Goal: Task Accomplishment & Management: Use online tool/utility

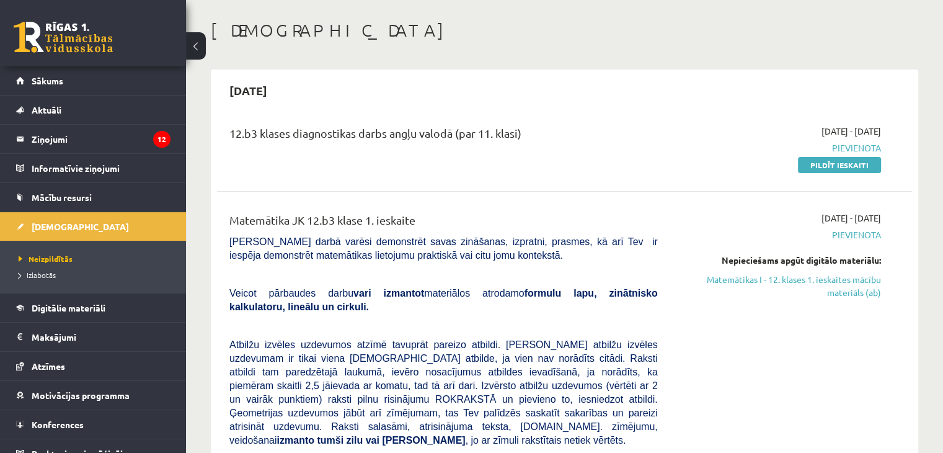
scroll to position [62, 0]
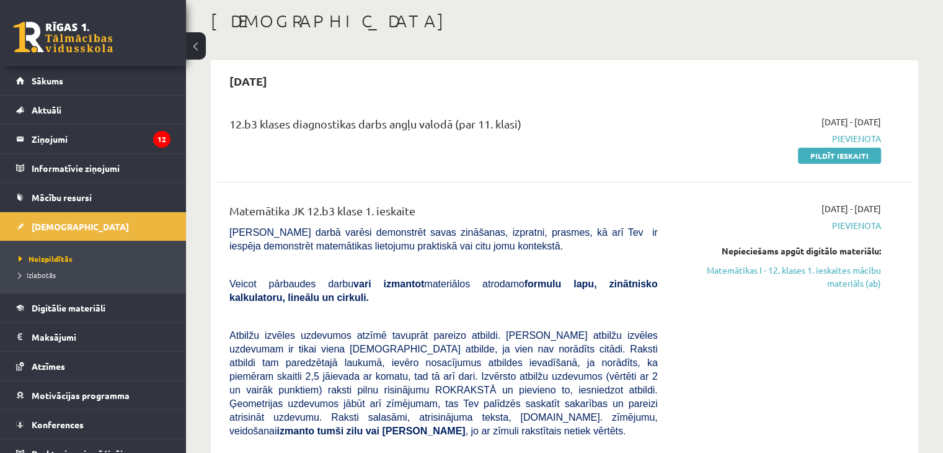
click at [278, 125] on div "12.b3 klases diagnostikas darbs angļu valodā (par 11. klasi)" at bounding box center [443, 126] width 428 height 23
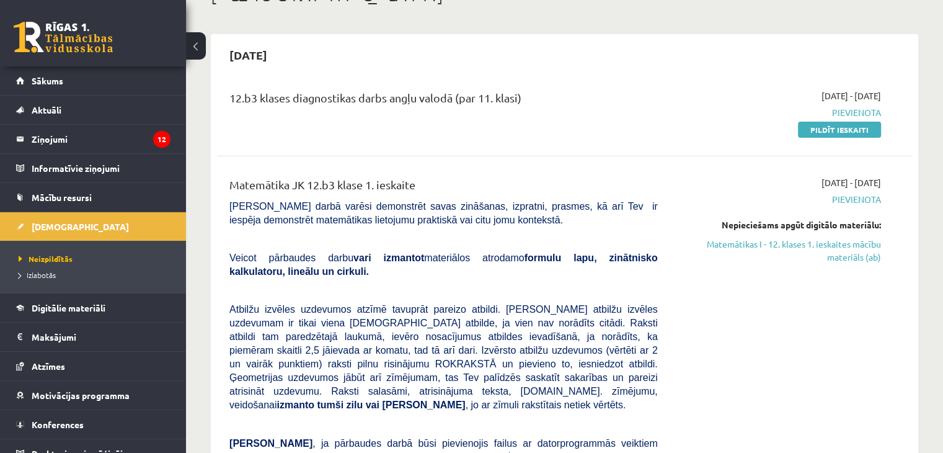
scroll to position [124, 0]
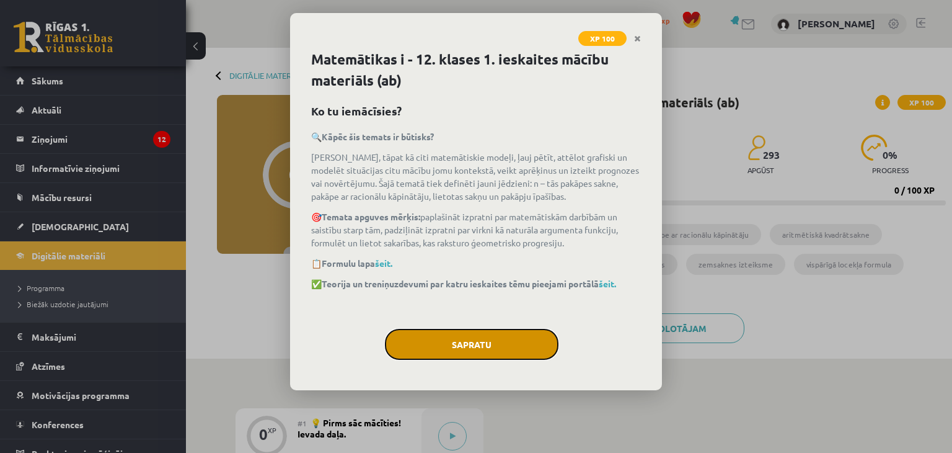
click at [507, 348] on button "Sapratu" at bounding box center [472, 344] width 174 height 31
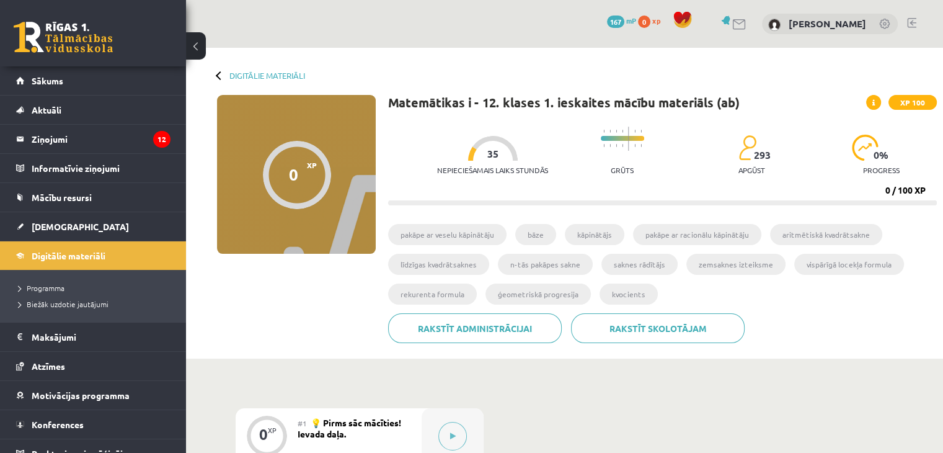
click at [471, 152] on div at bounding box center [493, 148] width 50 height 25
click at [575, 144] on div "Nepieciešamais laiks stundās 35 Grūts 293 apgūst 0 % progress" at bounding box center [687, 150] width 500 height 61
click at [521, 146] on div "Nepieciešamais laiks stundās 35" at bounding box center [492, 159] width 111 height 46
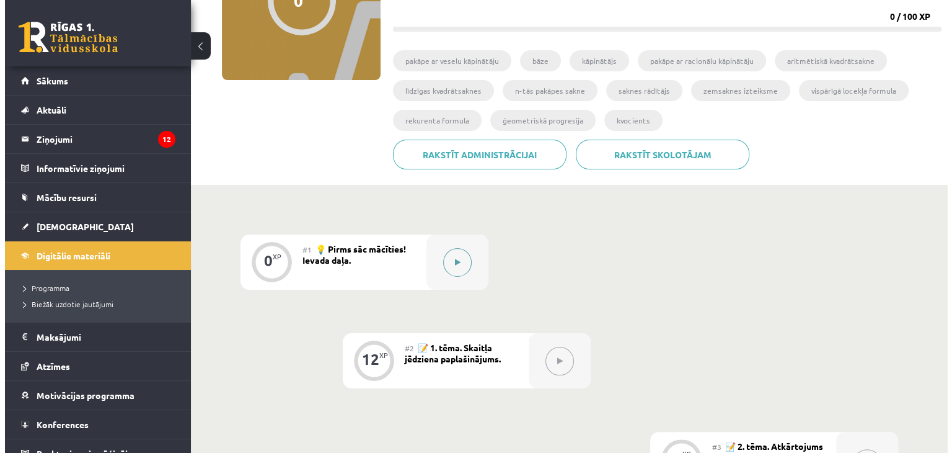
scroll to position [186, 0]
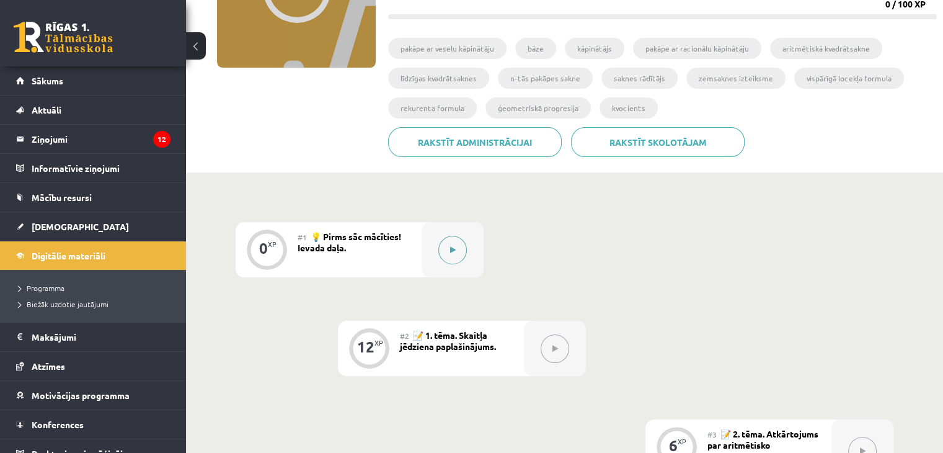
click at [452, 257] on button at bounding box center [452, 250] width 29 height 29
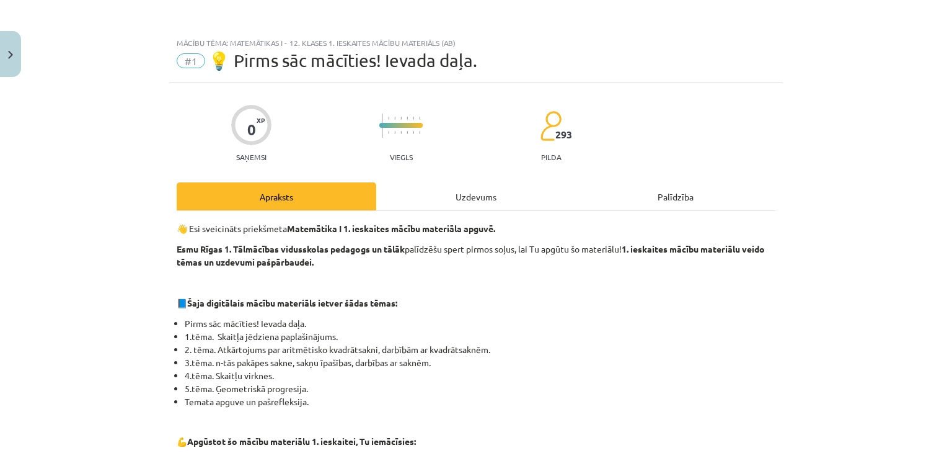
click at [461, 189] on div "Uzdevums" at bounding box center [476, 196] width 200 height 28
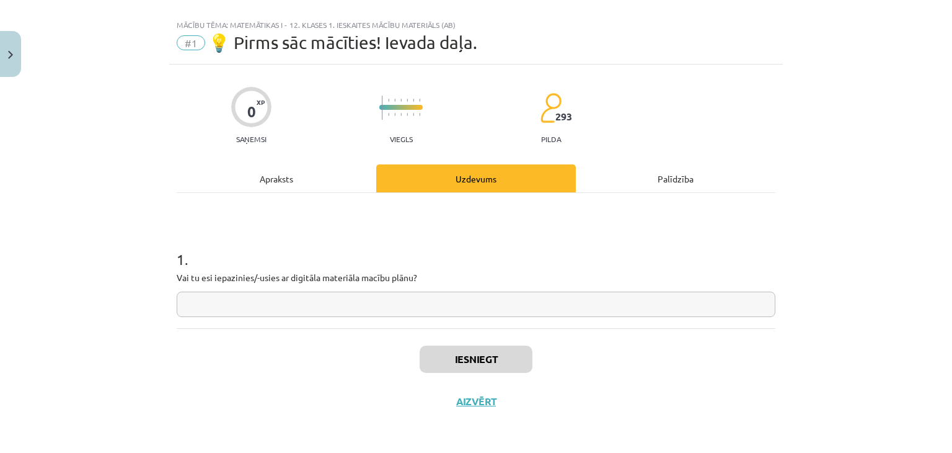
click at [296, 173] on div "Apraksts" at bounding box center [277, 178] width 200 height 28
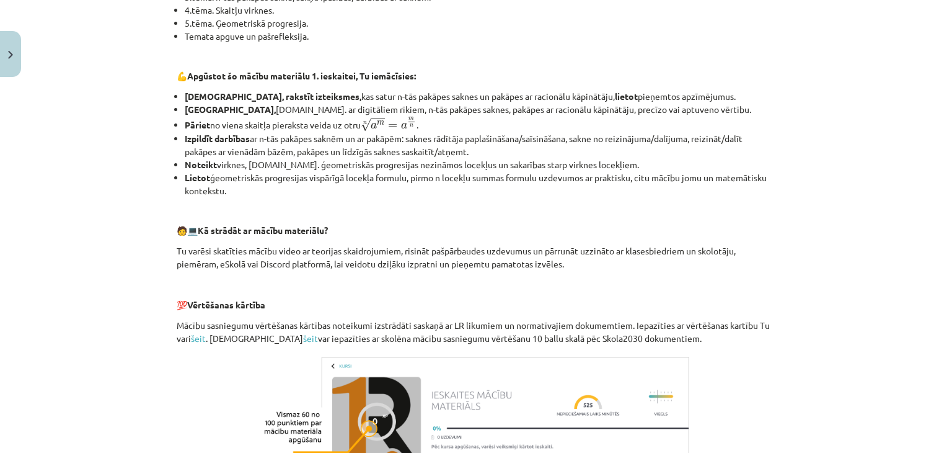
scroll to position [420, 0]
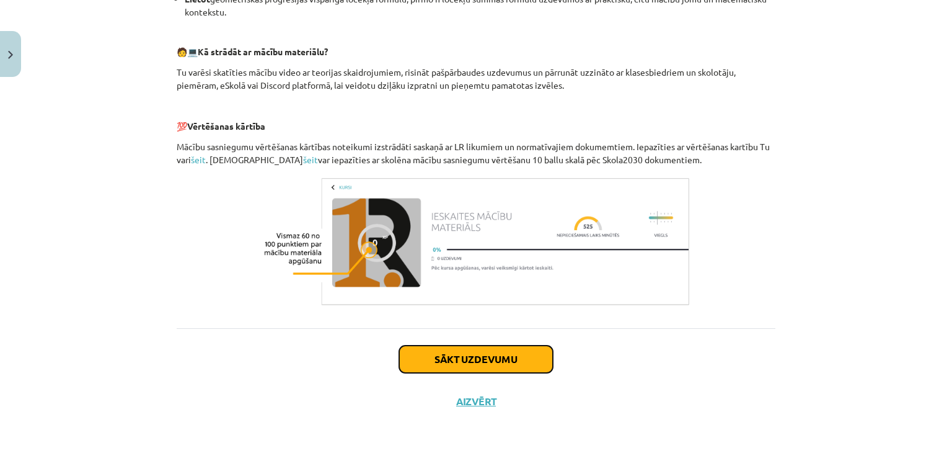
click at [505, 355] on button "Sākt uzdevumu" at bounding box center [476, 358] width 154 height 27
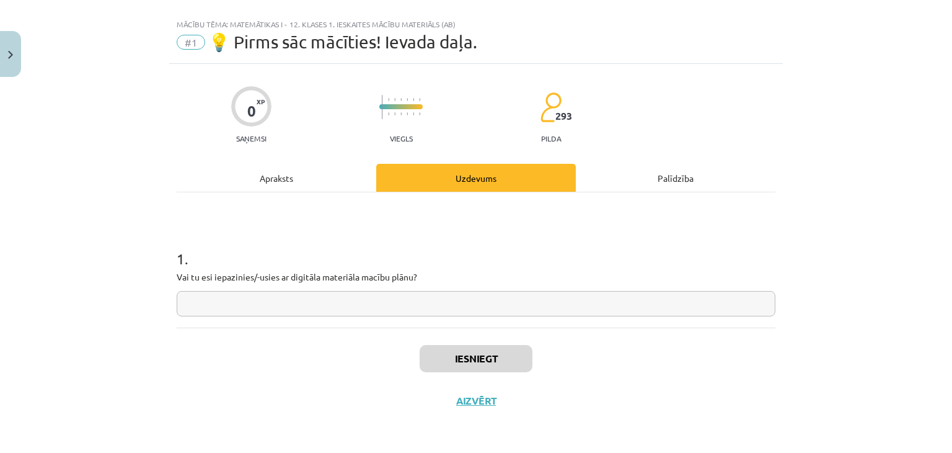
scroll to position [18, 0]
click at [337, 301] on input "text" at bounding box center [476, 303] width 599 height 25
click at [275, 180] on div "Apraksts" at bounding box center [277, 178] width 200 height 28
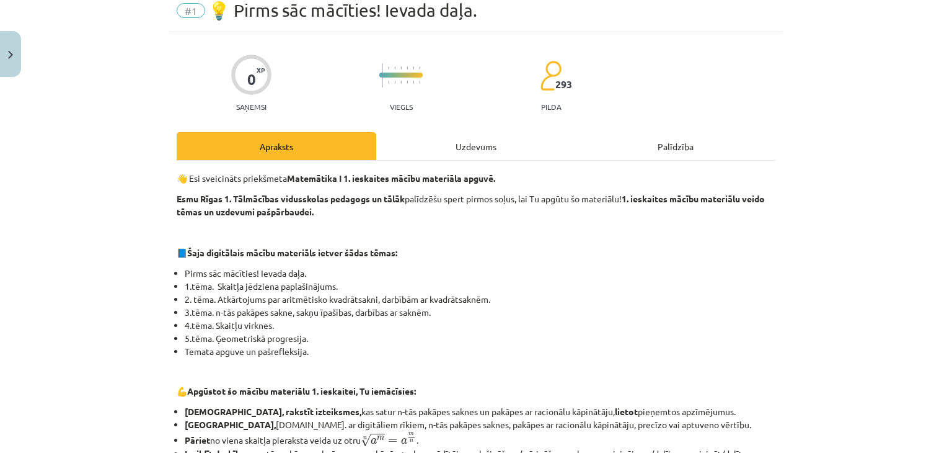
scroll to position [142, 0]
